Goal: Navigation & Orientation: Find specific page/section

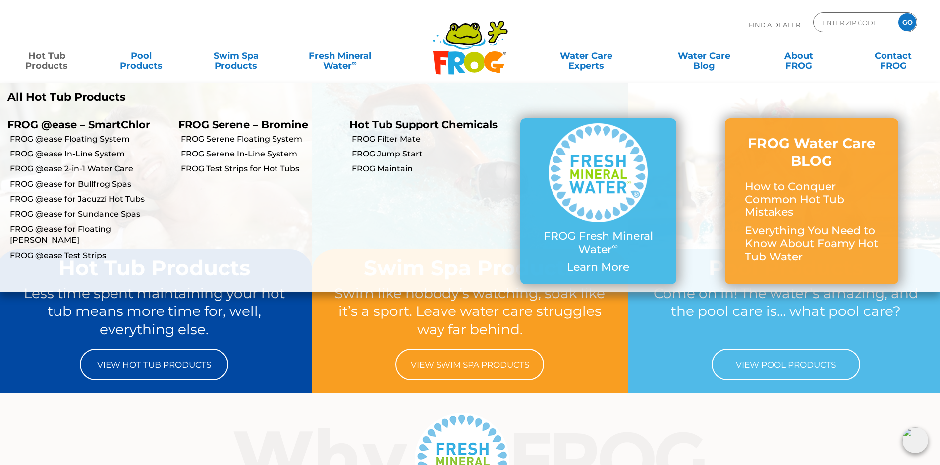
click at [31, 65] on link "Hot Tub Products" at bounding box center [47, 56] width 74 height 20
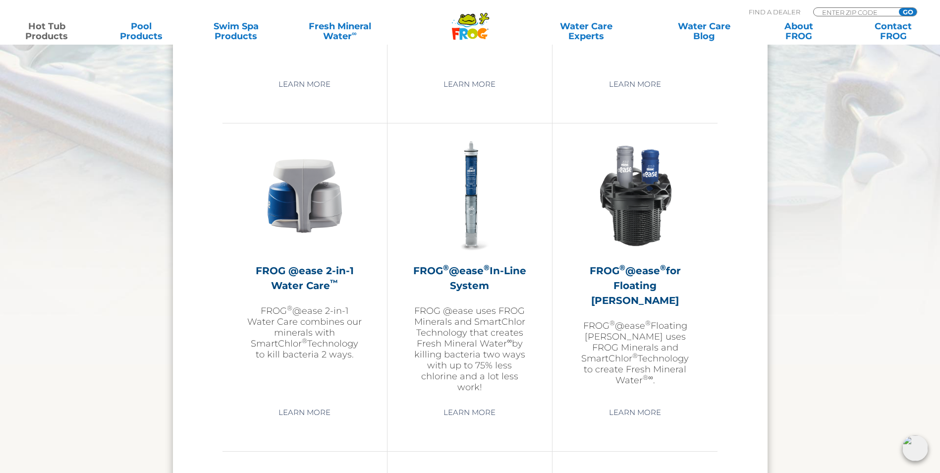
scroll to position [1388, 0]
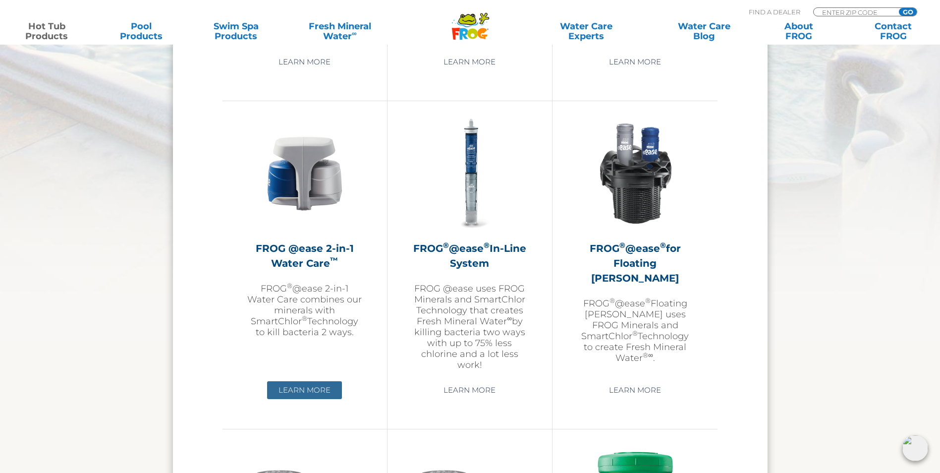
click at [307, 391] on link "Learn More" at bounding box center [304, 390] width 75 height 18
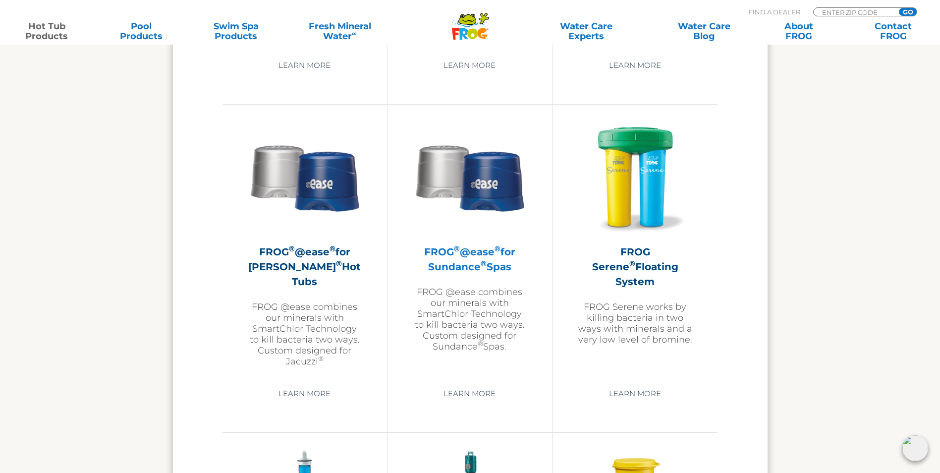
scroll to position [1735, 0]
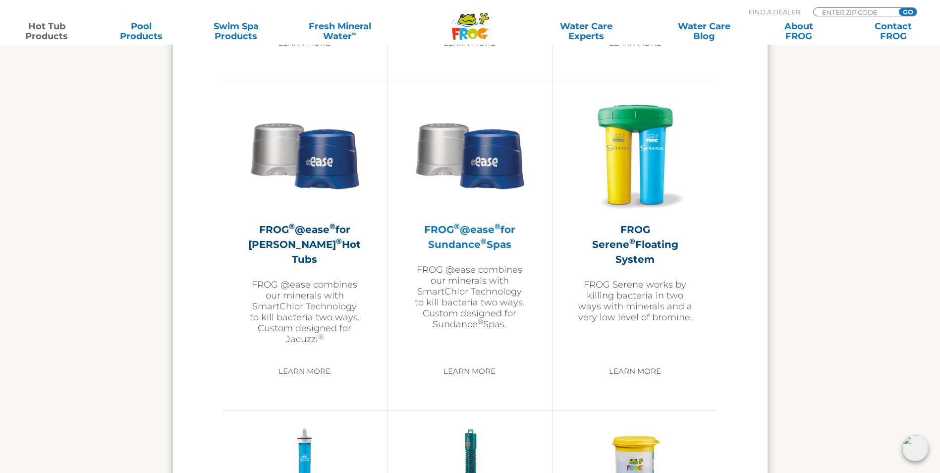
click at [482, 173] on img at bounding box center [469, 154] width 115 height 115
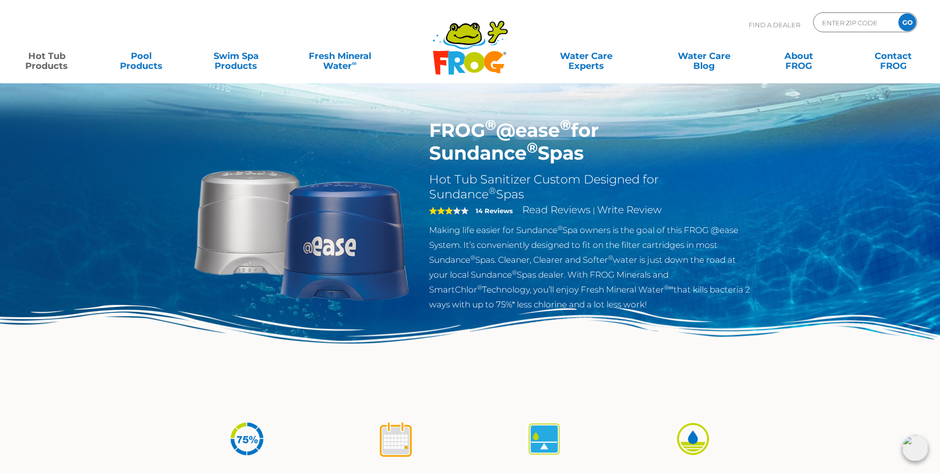
click at [775, 25] on p "Find A Dealer" at bounding box center [775, 24] width 52 height 25
click at [861, 22] on input "Zip Code Form" at bounding box center [854, 22] width 67 height 14
type input "46375"
click at [899, 13] on input "GO" at bounding box center [908, 22] width 18 height 18
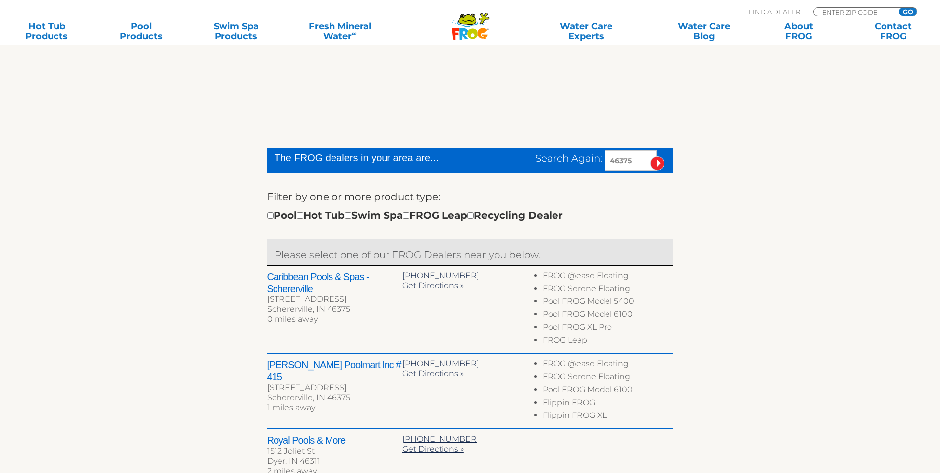
scroll to position [248, 0]
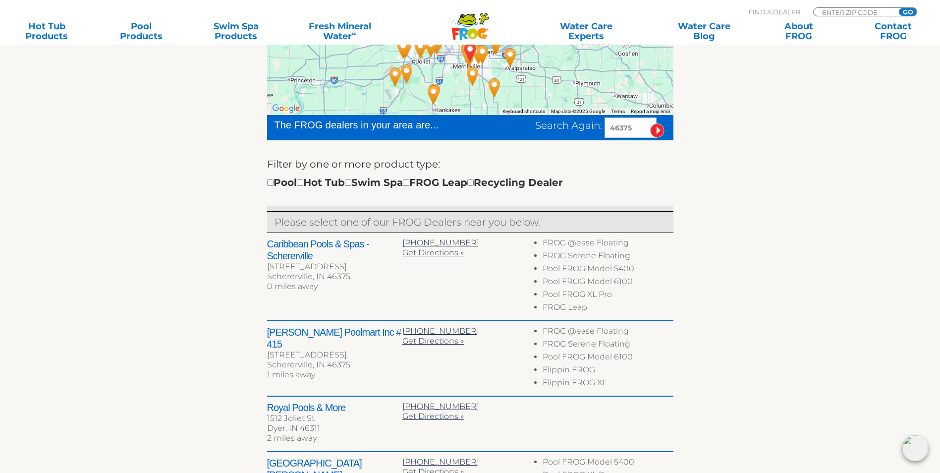
click at [312, 337] on h2 "Leslie's Poolmart Inc # 415" at bounding box center [334, 338] width 135 height 24
click at [350, 338] on h2 "Leslie's Poolmart Inc # 415" at bounding box center [334, 338] width 135 height 24
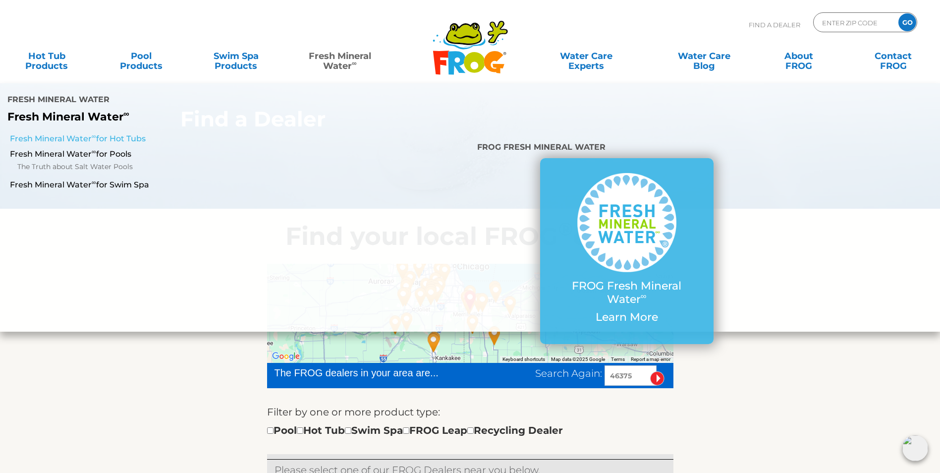
click at [121, 133] on link "Fresh Mineral Water ∞ for Hot Tubs" at bounding box center [161, 138] width 303 height 11
